Goal: Find specific page/section: Find specific page/section

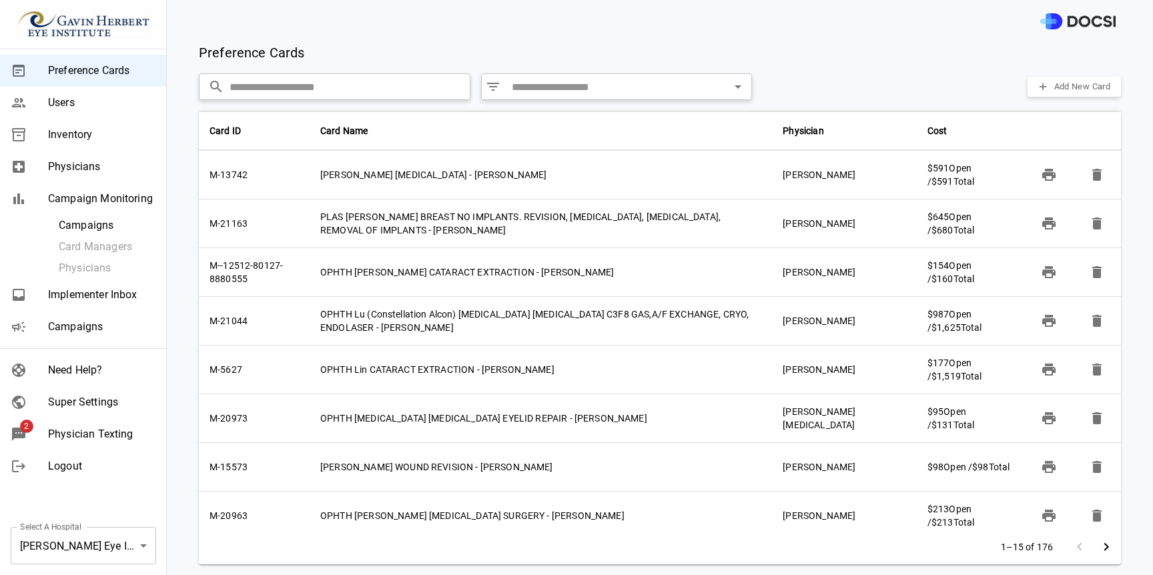
click at [117, 432] on span "Physician Texting" at bounding box center [101, 434] width 107 height 16
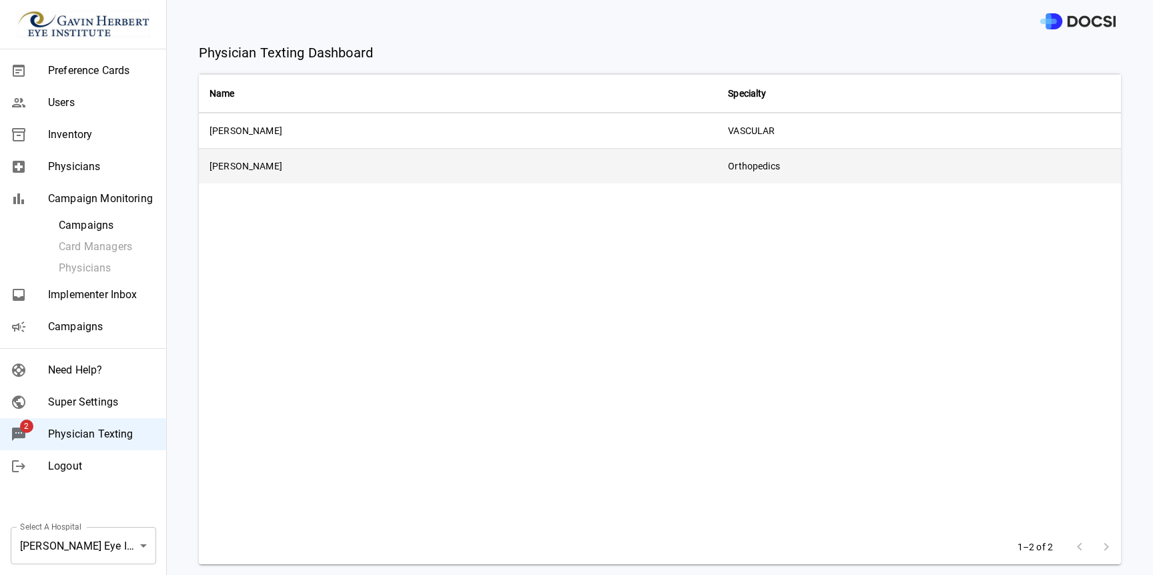
click at [449, 171] on td "[PERSON_NAME]" at bounding box center [458, 166] width 518 height 35
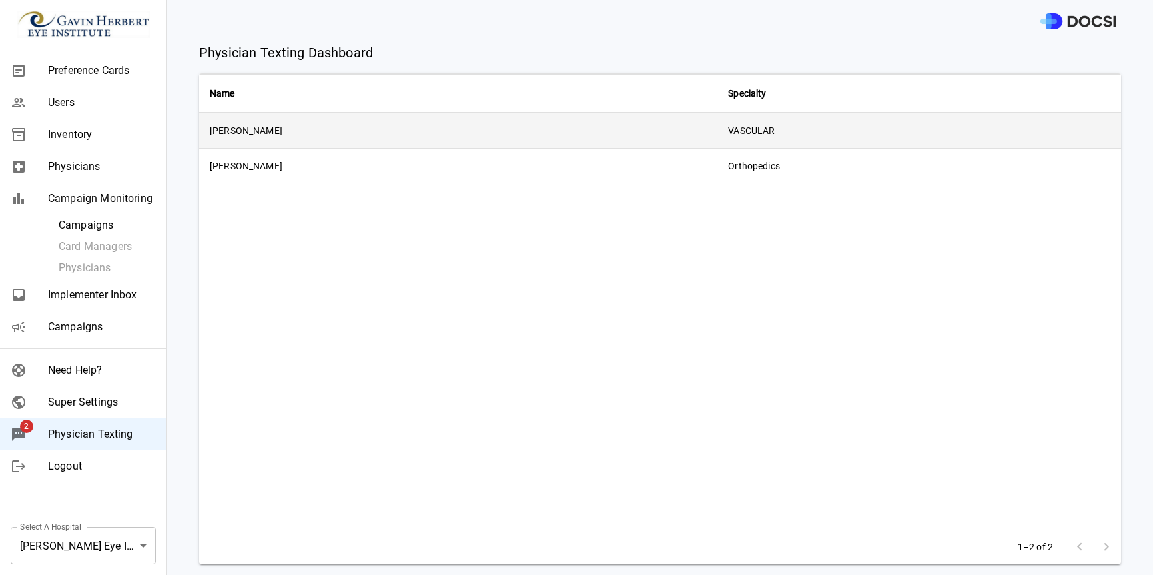
click at [281, 142] on td "[PERSON_NAME]" at bounding box center [458, 130] width 518 height 35
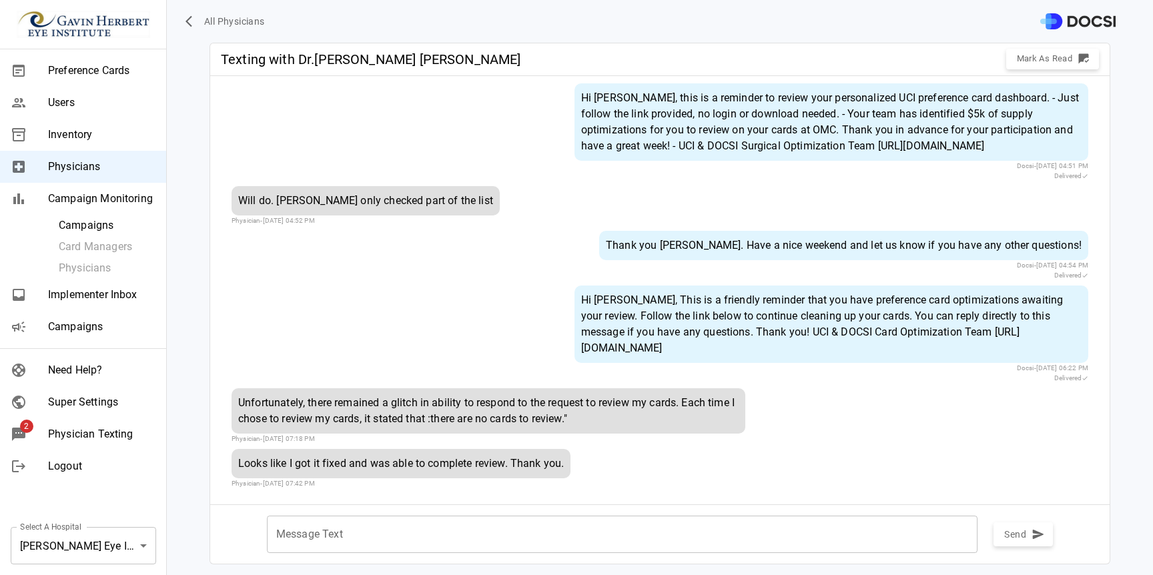
scroll to position [590, 0]
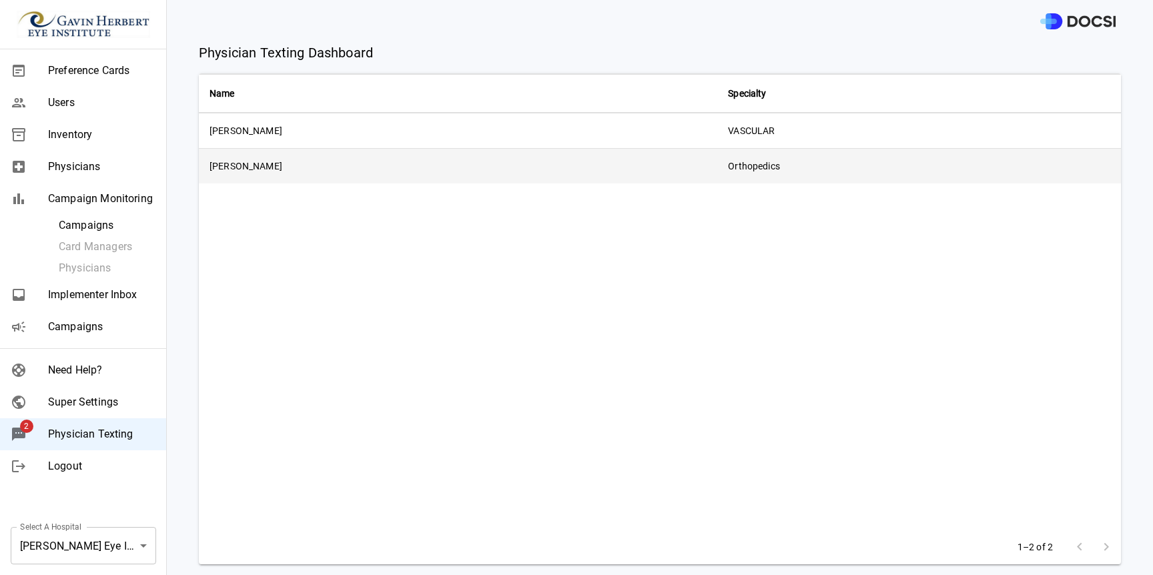
click at [342, 167] on td "[PERSON_NAME]" at bounding box center [458, 166] width 518 height 35
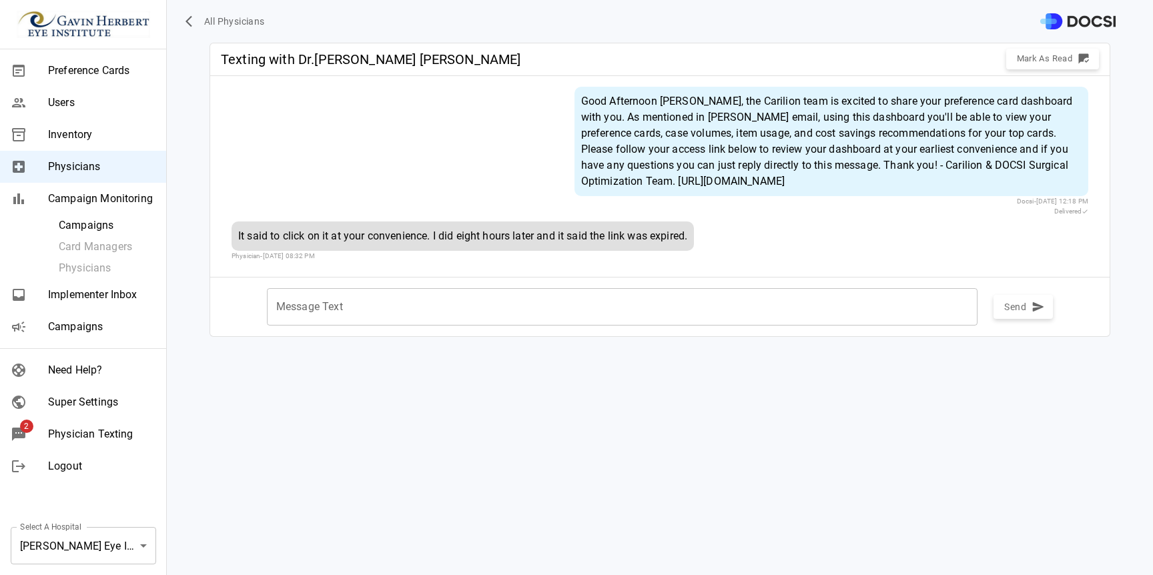
drag, startPoint x: 678, startPoint y: 179, endPoint x: 964, endPoint y: 198, distance: 286.2
click at [964, 196] on div "Good Afternoon [PERSON_NAME], the Carilion team is excited to share your prefer…" at bounding box center [831, 141] width 514 height 109
copy div "[URL][DOMAIN_NAME]"
